Goal: Transaction & Acquisition: Book appointment/travel/reservation

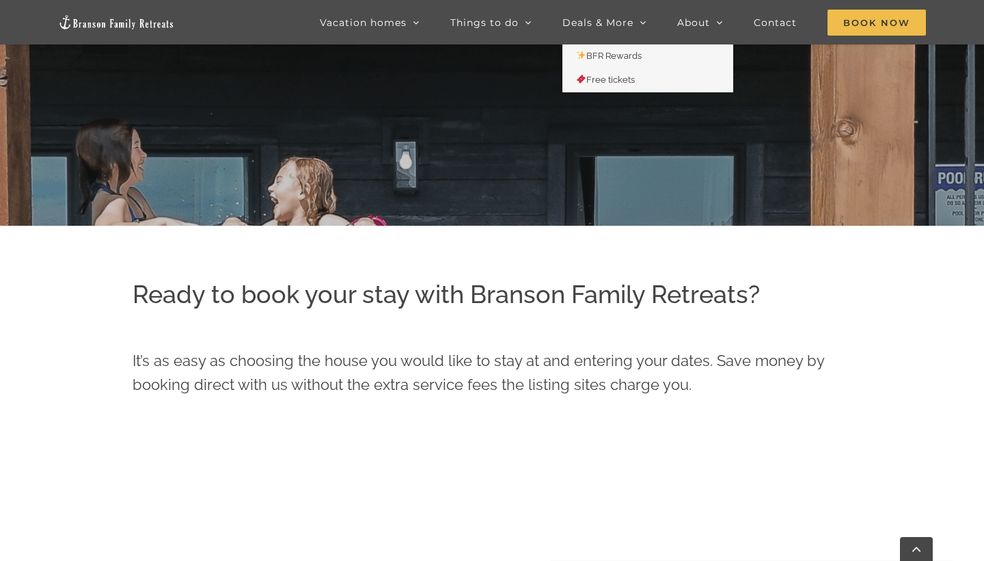
scroll to position [377, 0]
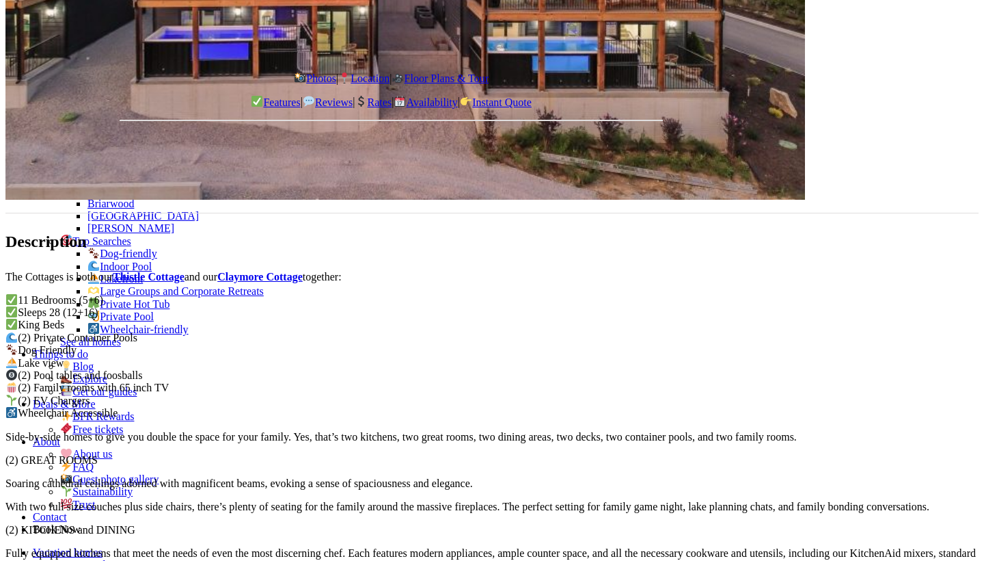
scroll to position [1155, 0]
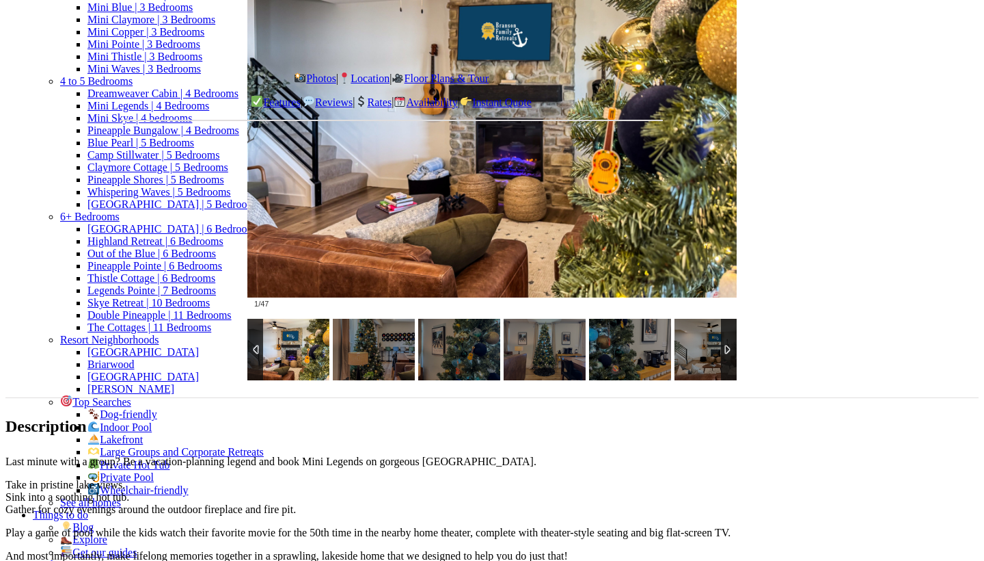
scroll to position [999, 0]
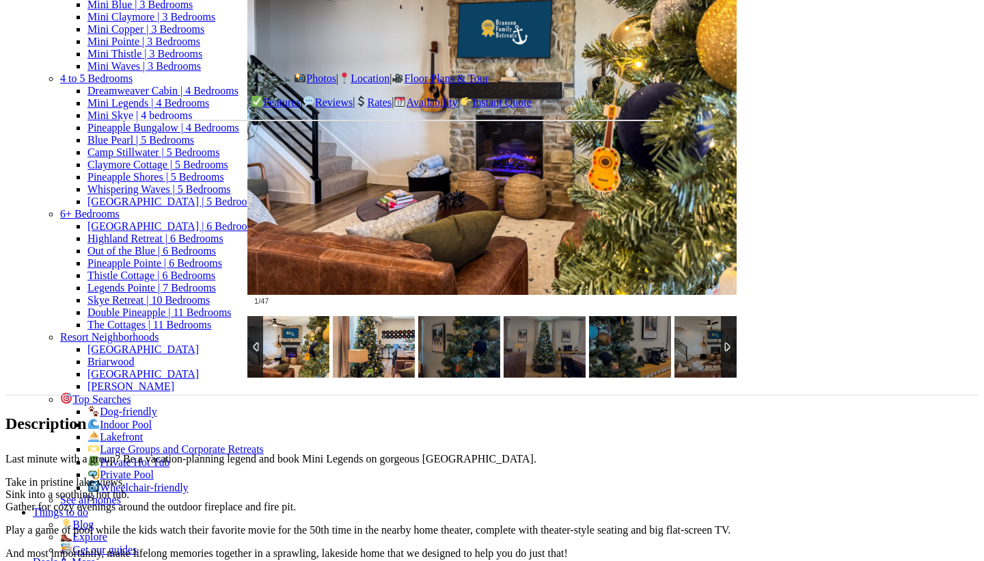
click at [333, 377] on img at bounding box center [374, 347] width 82 height 62
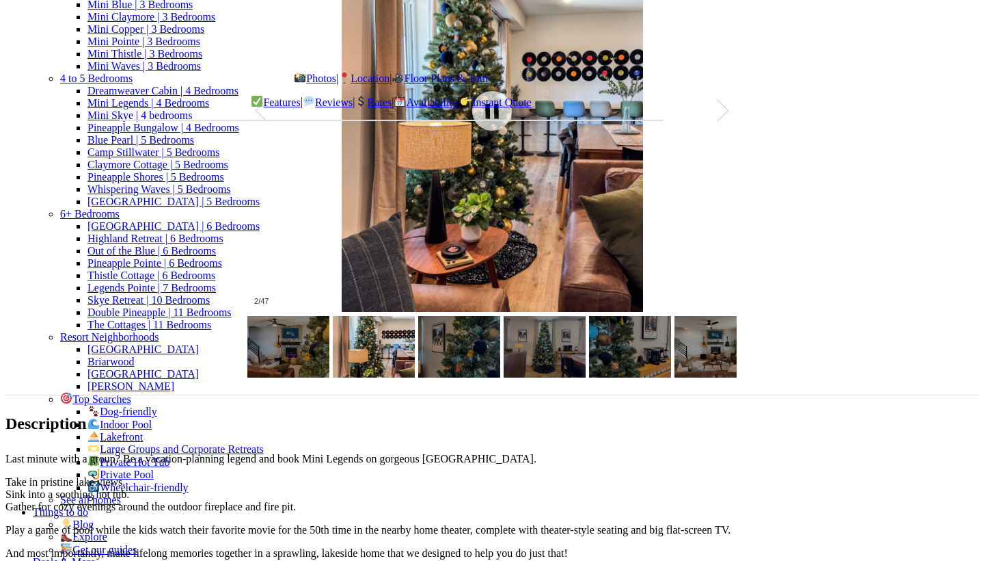
scroll to position [992, 0]
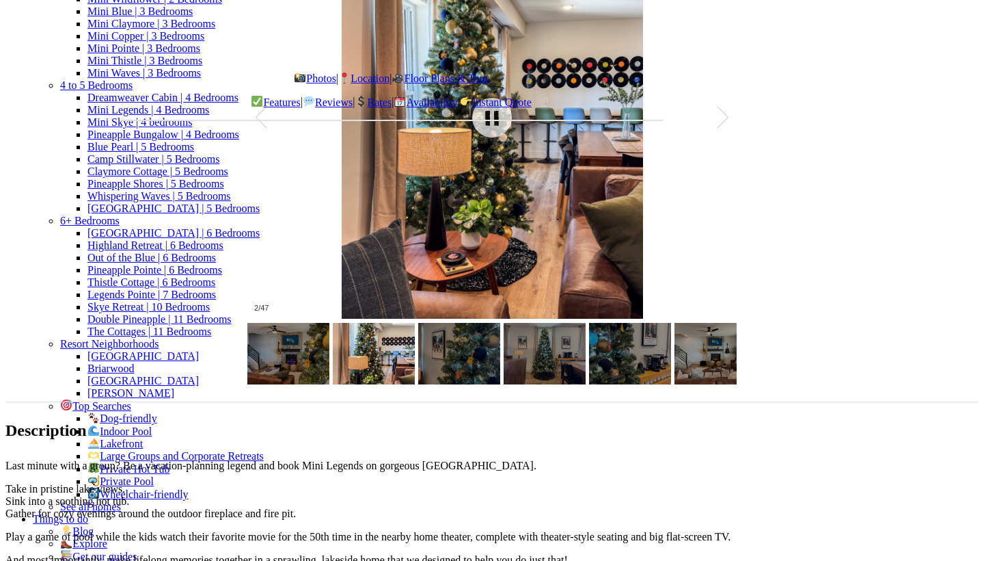
click at [550, 275] on div at bounding box center [491, 118] width 489 height 402
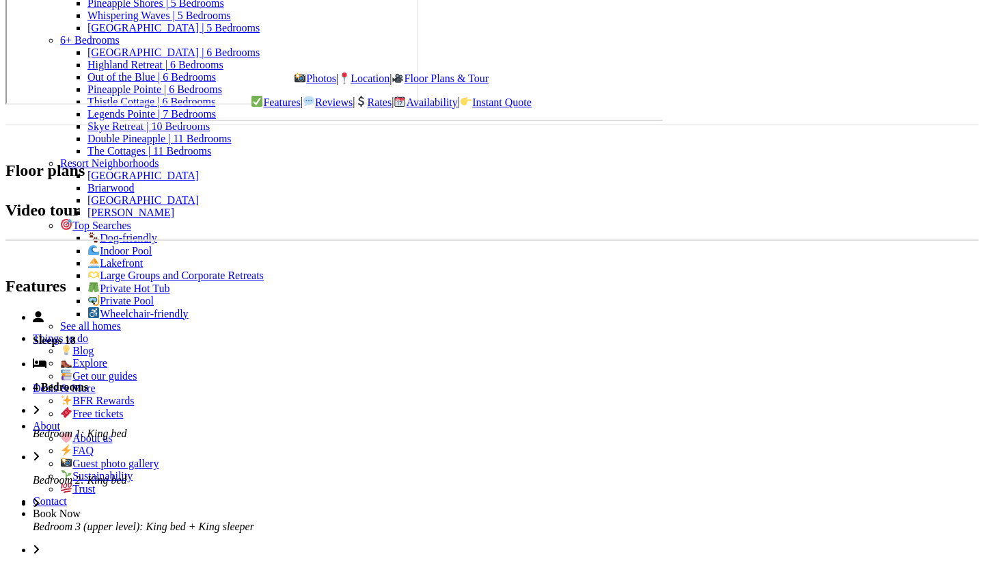
scroll to position [3509, 0]
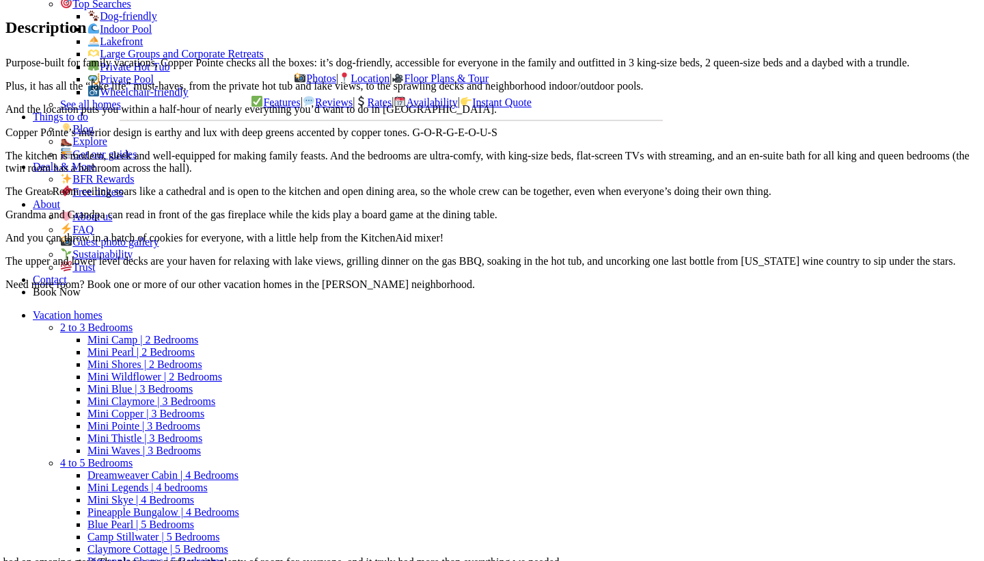
scroll to position [1397, 0]
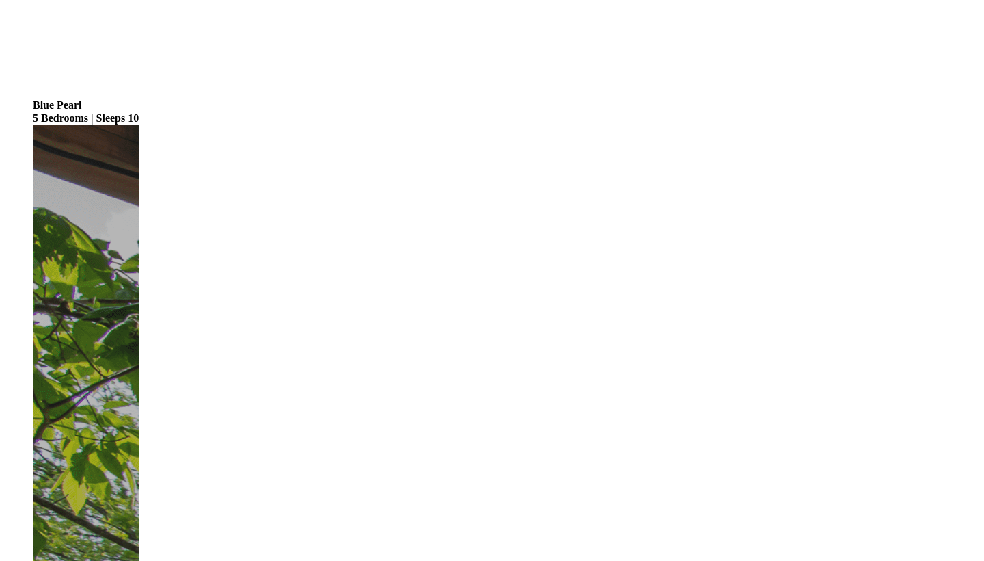
scroll to position [75, 0]
